Goal: Information Seeking & Learning: Learn about a topic

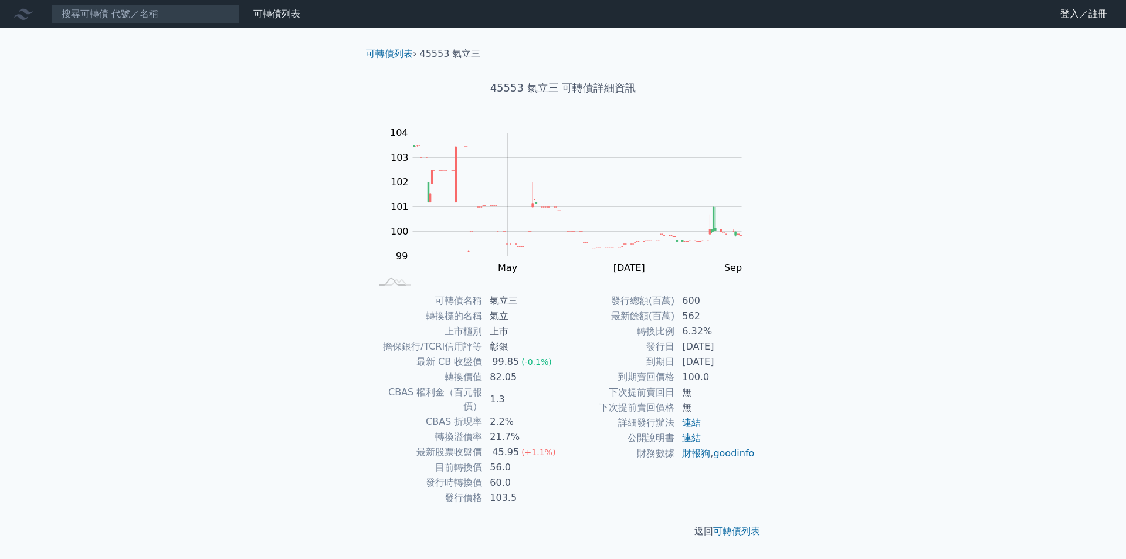
click at [256, 178] on div "可轉債列表 財務數據 可轉債列表 財務數據 登入／註冊 登入／註冊 可轉債列表 › 45553 氣立三 45553 氣立三 可轉債詳細資訊 Zoom Out …" at bounding box center [563, 279] width 1126 height 559
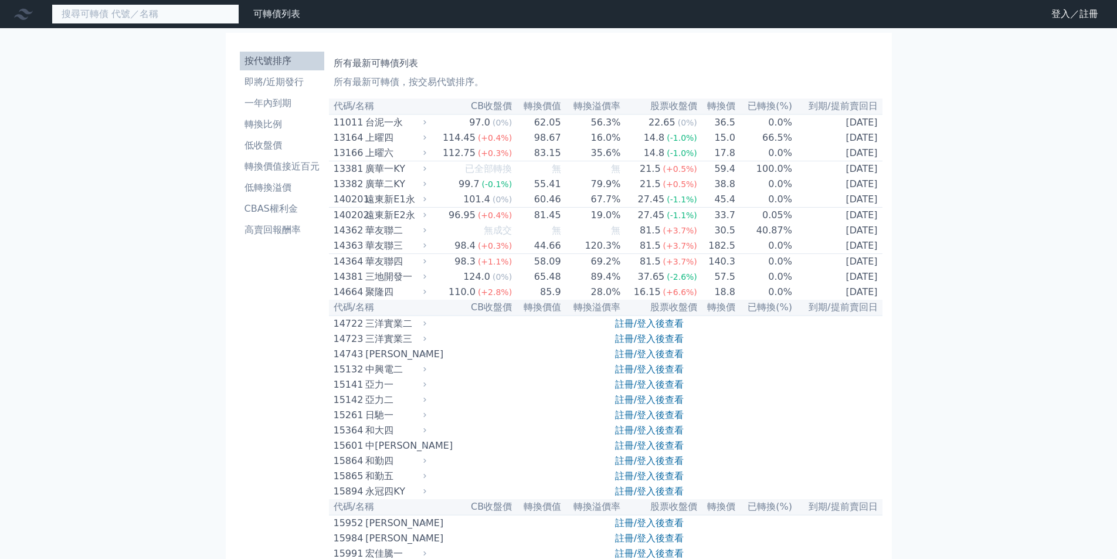
click at [111, 17] on input at bounding box center [146, 14] width 188 height 20
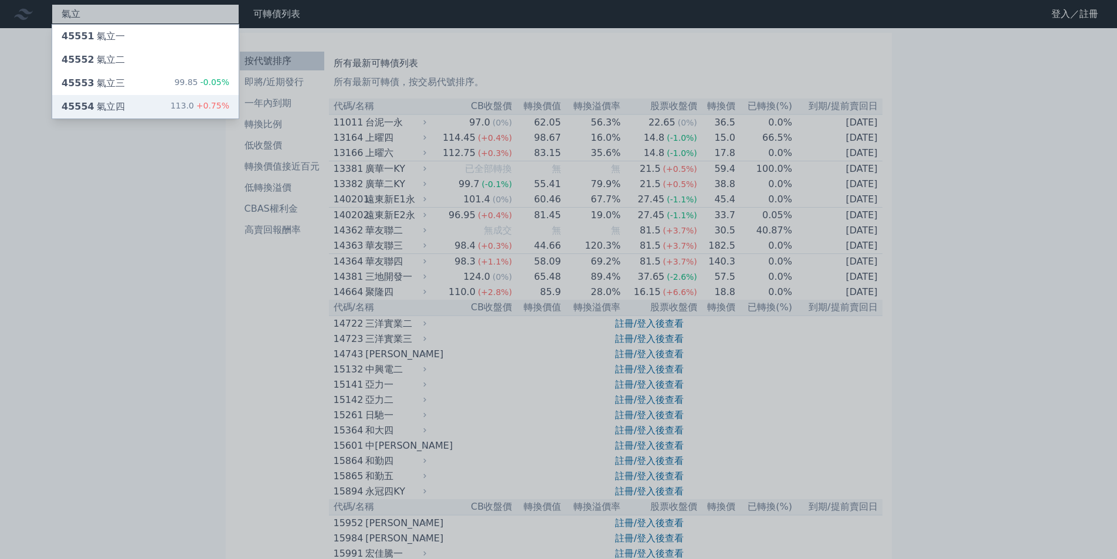
type input "氣立"
click at [176, 95] on div "45554 氣立四 113.0 +0.75%" at bounding box center [145, 106] width 186 height 23
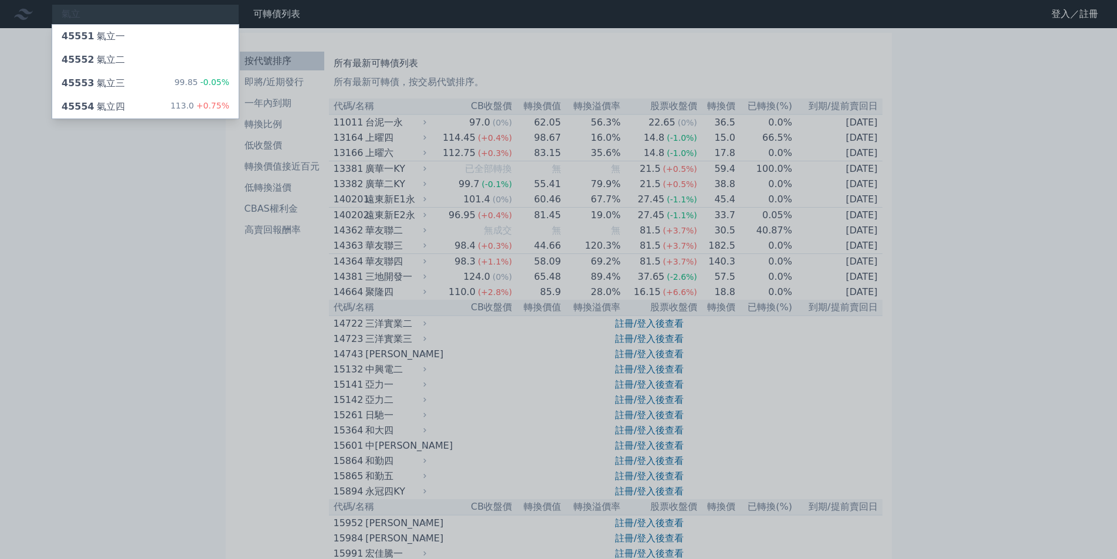
click at [115, 204] on div at bounding box center [558, 279] width 1117 height 559
